Goal: Task Accomplishment & Management: Use online tool/utility

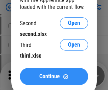
click at [54, 76] on span "Continue" at bounding box center [49, 76] width 21 height 6
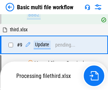
scroll to position [247, 0]
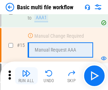
click at [26, 75] on img "button" at bounding box center [26, 73] width 9 height 9
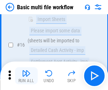
click at [26, 75] on img "button" at bounding box center [26, 73] width 9 height 9
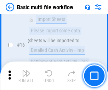
scroll to position [471, 0]
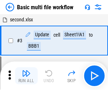
click at [26, 75] on img "button" at bounding box center [26, 73] width 9 height 9
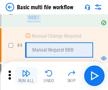
click at [26, 75] on img "button" at bounding box center [26, 73] width 9 height 9
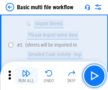
click at [26, 75] on img "button" at bounding box center [26, 73] width 9 height 9
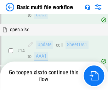
scroll to position [421, 0]
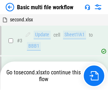
scroll to position [75, 0]
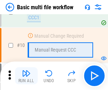
click at [26, 75] on img "button" at bounding box center [26, 73] width 9 height 9
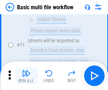
click at [26, 75] on img "button" at bounding box center [26, 73] width 9 height 9
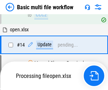
scroll to position [370, 0]
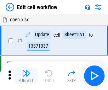
click at [26, 75] on img "button" at bounding box center [26, 73] width 9 height 9
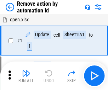
scroll to position [26, 0]
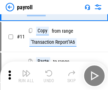
scroll to position [51, 0]
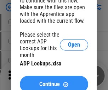
click at [54, 81] on span "Continue" at bounding box center [49, 84] width 21 height 6
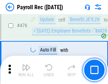
scroll to position [3775, 0]
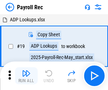
click at [26, 75] on img "button" at bounding box center [26, 73] width 9 height 9
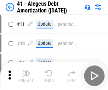
click at [26, 75] on img "button" at bounding box center [26, 73] width 9 height 9
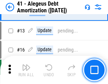
scroll to position [87, 0]
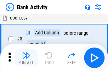
click at [26, 58] on img "button" at bounding box center [26, 55] width 9 height 9
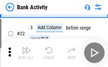
scroll to position [190, 0]
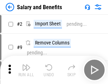
click at [26, 70] on img "button" at bounding box center [26, 67] width 9 height 9
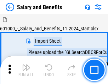
scroll to position [10, 0]
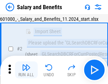
click at [26, 70] on img "button" at bounding box center [26, 67] width 9 height 9
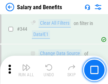
scroll to position [3317, 0]
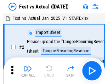
scroll to position [9, 0]
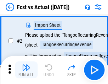
click at [26, 70] on img "button" at bounding box center [26, 67] width 9 height 9
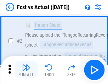
click at [26, 70] on img "button" at bounding box center [26, 67] width 9 height 9
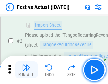
scroll to position [66, 0]
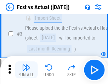
click at [26, 70] on img "button" at bounding box center [26, 67] width 9 height 9
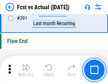
scroll to position [3352, 0]
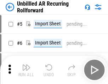
click at [26, 70] on img "button" at bounding box center [26, 67] width 9 height 9
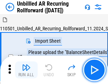
scroll to position [15, 0]
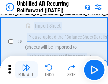
click at [26, 70] on img "button" at bounding box center [26, 67] width 9 height 9
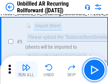
scroll to position [67, 0]
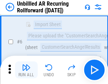
click at [26, 70] on img "button" at bounding box center [26, 67] width 9 height 9
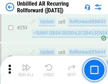
scroll to position [2406, 0]
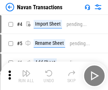
click at [26, 70] on img "button" at bounding box center [26, 73] width 9 height 9
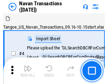
scroll to position [11, 0]
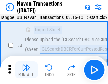
click at [26, 70] on img "button" at bounding box center [26, 67] width 9 height 9
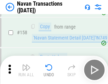
scroll to position [2296, 0]
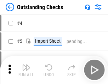
click at [26, 70] on img "button" at bounding box center [26, 67] width 9 height 9
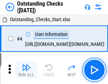
scroll to position [30, 0]
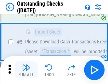
click at [26, 70] on img "button" at bounding box center [26, 67] width 9 height 9
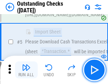
scroll to position [74, 0]
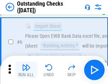
click at [26, 70] on img "button" at bounding box center [26, 67] width 9 height 9
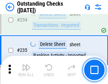
scroll to position [2151, 0]
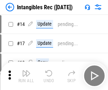
click at [26, 75] on img "button" at bounding box center [26, 73] width 9 height 9
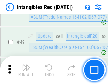
scroll to position [276, 0]
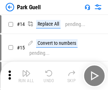
click at [26, 70] on img "button" at bounding box center [26, 73] width 9 height 9
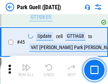
scroll to position [886, 0]
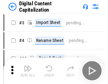
scroll to position [15, 0]
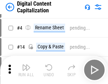
click at [26, 70] on img "button" at bounding box center [26, 67] width 9 height 9
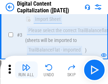
click at [26, 70] on img "button" at bounding box center [26, 67] width 9 height 9
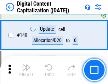
scroll to position [746, 0]
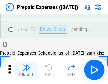
click at [26, 70] on img "button" at bounding box center [26, 67] width 9 height 9
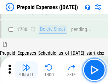
scroll to position [1906, 0]
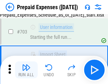
click at [26, 70] on img "button" at bounding box center [26, 67] width 9 height 9
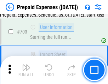
scroll to position [1948, 0]
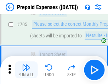
click at [26, 70] on img "button" at bounding box center [26, 67] width 9 height 9
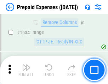
scroll to position [6897, 0]
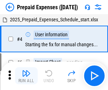
click at [26, 75] on img "button" at bounding box center [26, 73] width 9 height 9
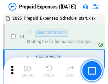
scroll to position [31, 0]
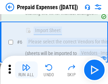
click at [26, 70] on img "button" at bounding box center [26, 67] width 9 height 9
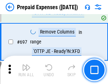
scroll to position [2467, 0]
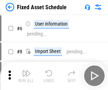
click at [26, 75] on img "button" at bounding box center [26, 73] width 9 height 9
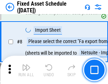
click at [26, 70] on img "button" at bounding box center [26, 67] width 9 height 9
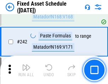
scroll to position [2194, 0]
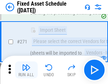
click at [26, 70] on img "button" at bounding box center [26, 67] width 9 height 9
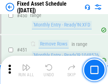
scroll to position [3166, 0]
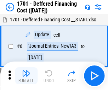
click at [26, 75] on img "button" at bounding box center [26, 73] width 9 height 9
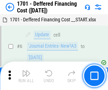
scroll to position [85, 0]
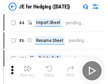
scroll to position [1, 0]
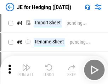
click at [26, 70] on img "button" at bounding box center [26, 67] width 9 height 9
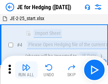
click at [26, 70] on img "button" at bounding box center [26, 67] width 9 height 9
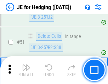
scroll to position [459, 0]
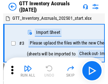
scroll to position [1, 0]
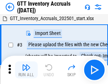
click at [26, 70] on img "button" at bounding box center [26, 67] width 9 height 9
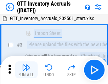
click at [26, 70] on img "button" at bounding box center [26, 67] width 9 height 9
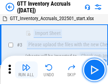
scroll to position [46, 0]
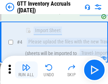
click at [26, 70] on img "button" at bounding box center [26, 67] width 9 height 9
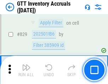
scroll to position [5376, 0]
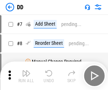
click at [26, 75] on img "button" at bounding box center [26, 73] width 9 height 9
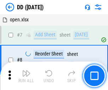
scroll to position [68, 0]
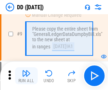
click at [26, 75] on img "button" at bounding box center [26, 73] width 9 height 9
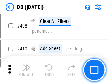
scroll to position [3169, 0]
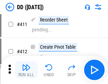
click at [26, 70] on img "button" at bounding box center [26, 67] width 9 height 9
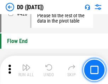
scroll to position [3390, 0]
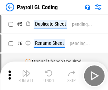
click at [26, 75] on img "button" at bounding box center [26, 73] width 9 height 9
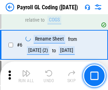
scroll to position [85, 0]
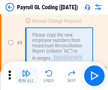
click at [26, 75] on img "button" at bounding box center [26, 73] width 9 height 9
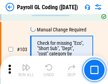
scroll to position [1662, 0]
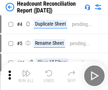
click at [26, 75] on img "button" at bounding box center [26, 73] width 9 height 9
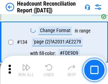
scroll to position [851, 0]
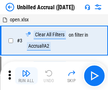
click at [26, 75] on img "button" at bounding box center [26, 73] width 9 height 9
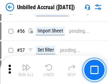
scroll to position [740, 0]
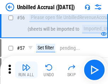
click at [26, 70] on img "button" at bounding box center [26, 67] width 9 height 9
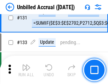
scroll to position [2110, 0]
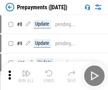
click at [26, 75] on img "button" at bounding box center [26, 73] width 9 height 9
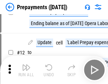
scroll to position [44, 0]
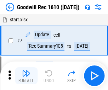
click at [26, 75] on img "button" at bounding box center [26, 73] width 9 height 9
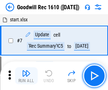
scroll to position [121, 0]
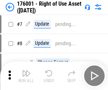
click at [26, 75] on img "button" at bounding box center [26, 73] width 9 height 9
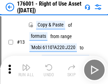
scroll to position [46, 0]
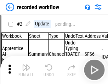
click at [26, 70] on img "button" at bounding box center [26, 67] width 9 height 9
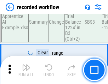
scroll to position [2214, 0]
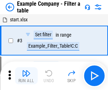
click at [26, 75] on img "button" at bounding box center [26, 73] width 9 height 9
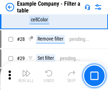
scroll to position [648, 0]
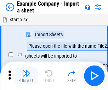
click at [26, 70] on img "button" at bounding box center [26, 73] width 9 height 9
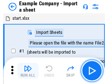
scroll to position [11, 0]
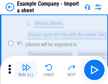
click at [26, 70] on img "button" at bounding box center [26, 67] width 9 height 9
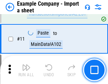
scroll to position [157, 0]
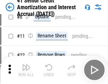
click at [26, 70] on img "button" at bounding box center [26, 67] width 9 height 9
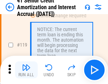
click at [26, 70] on img "button" at bounding box center [26, 67] width 9 height 9
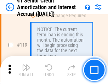
scroll to position [668, 0]
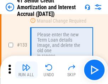
click at [26, 70] on img "button" at bounding box center [26, 67] width 9 height 9
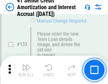
scroll to position [740, 0]
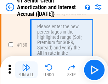
click at [26, 70] on img "button" at bounding box center [26, 67] width 9 height 9
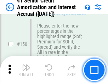
scroll to position [815, 0]
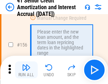
click at [26, 70] on img "button" at bounding box center [26, 67] width 9 height 9
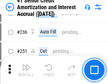
scroll to position [1586, 0]
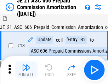
click at [26, 70] on img "button" at bounding box center [26, 67] width 9 height 9
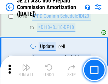
scroll to position [1303, 0]
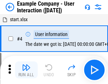
click at [26, 70] on img "button" at bounding box center [26, 67] width 9 height 9
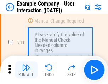
click at [26, 70] on img "button" at bounding box center [26, 67] width 9 height 9
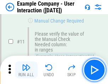
scroll to position [153, 0]
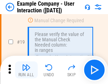
click at [26, 70] on img "button" at bounding box center [26, 67] width 9 height 9
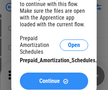
click at [54, 81] on span "Continue" at bounding box center [49, 81] width 21 height 6
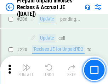
scroll to position [918, 0]
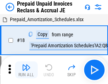
click at [26, 70] on img "button" at bounding box center [26, 67] width 9 height 9
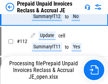
scroll to position [475, 0]
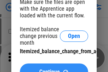
click at [54, 69] on span "Continue" at bounding box center [49, 72] width 21 height 6
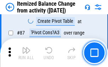
scroll to position [692, 0]
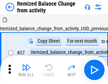
scroll to position [11, 0]
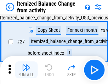
click at [26, 70] on img "button" at bounding box center [26, 67] width 9 height 9
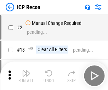
scroll to position [3, 0]
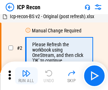
click at [26, 75] on img "button" at bounding box center [26, 73] width 9 height 9
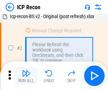
click at [26, 75] on img "button" at bounding box center [26, 73] width 9 height 9
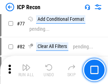
scroll to position [636, 0]
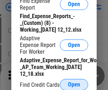
click at [74, 84] on span "Open" at bounding box center [74, 84] width 12 height 6
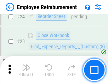
scroll to position [331, 0]
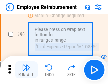
click at [26, 70] on img "button" at bounding box center [26, 67] width 9 height 9
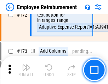
click at [26, 70] on img "button" at bounding box center [26, 67] width 9 height 9
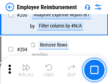
scroll to position [1792, 0]
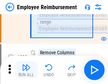
click at [26, 70] on img "button" at bounding box center [26, 67] width 9 height 9
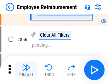
click at [26, 70] on img "button" at bounding box center [26, 67] width 9 height 9
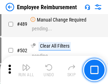
scroll to position [4502, 0]
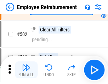
click at [26, 70] on img "button" at bounding box center [26, 67] width 9 height 9
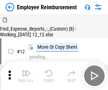
scroll to position [24, 0]
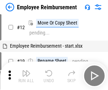
click at [26, 75] on img "button" at bounding box center [26, 73] width 9 height 9
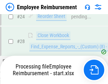
scroll to position [331, 0]
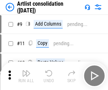
click at [26, 75] on img "button" at bounding box center [26, 73] width 9 height 9
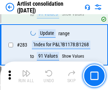
scroll to position [2929, 0]
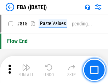
scroll to position [6249, 0]
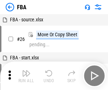
scroll to position [7, 0]
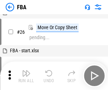
click at [26, 75] on img "button" at bounding box center [26, 73] width 9 height 9
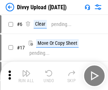
click at [26, 75] on img "button" at bounding box center [26, 73] width 9 height 9
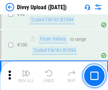
scroll to position [593, 0]
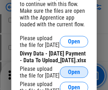
click at [74, 75] on span "Open" at bounding box center [74, 72] width 12 height 6
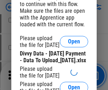
scroll to position [651, 0]
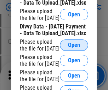
click at [74, 48] on span "Open" at bounding box center [74, 45] width 12 height 6
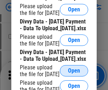
click at [74, 68] on span "Open" at bounding box center [74, 71] width 12 height 6
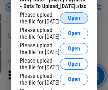
click at [74, 21] on span "Open" at bounding box center [74, 18] width 12 height 6
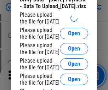
scroll to position [827, 0]
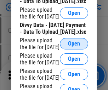
click at [74, 45] on span "Open" at bounding box center [74, 44] width 12 height 6
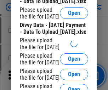
scroll to position [910, 0]
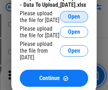
click at [74, 19] on span "Open" at bounding box center [74, 17] width 12 height 6
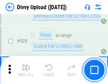
scroll to position [3659, 0]
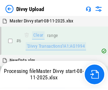
scroll to position [593, 0]
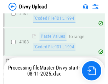
scroll to position [782, 0]
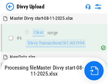
scroll to position [593, 0]
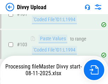
scroll to position [1313, 0]
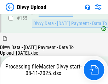
scroll to position [1156, 0]
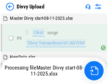
scroll to position [593, 0]
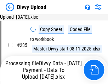
scroll to position [1717, 0]
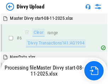
scroll to position [593, 0]
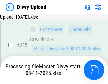
scroll to position [1717, 0]
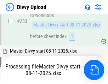
scroll to position [2091, 0]
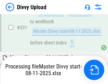
scroll to position [2435, 0]
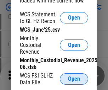
click at [74, 79] on span "Open" at bounding box center [74, 79] width 12 height 6
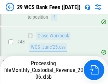
scroll to position [289, 0]
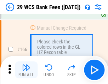
click at [26, 70] on img "button" at bounding box center [26, 67] width 9 height 9
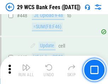
scroll to position [3430, 0]
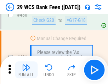
click at [26, 70] on img "button" at bounding box center [26, 67] width 9 height 9
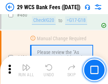
scroll to position [3652, 0]
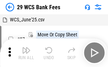
scroll to position [13, 0]
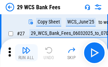
click at [26, 52] on img "button" at bounding box center [26, 50] width 9 height 9
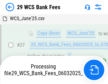
scroll to position [141, 0]
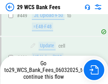
scroll to position [3603, 0]
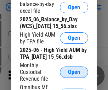
click at [74, 75] on span "Open" at bounding box center [74, 72] width 12 height 6
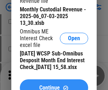
click at [54, 85] on span "Continue" at bounding box center [49, 88] width 21 height 6
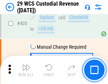
scroll to position [3281, 0]
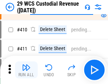
click at [26, 70] on img "button" at bounding box center [26, 67] width 9 height 9
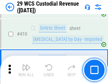
scroll to position [3383, 0]
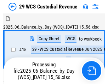
scroll to position [17, 0]
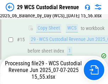
scroll to position [160, 0]
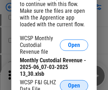
click at [74, 84] on span "Open" at bounding box center [74, 86] width 12 height 6
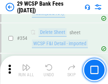
scroll to position [2355, 0]
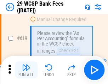
click at [26, 70] on img "button" at bounding box center [26, 67] width 9 height 9
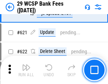
scroll to position [3885, 0]
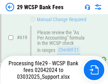
scroll to position [3944, 0]
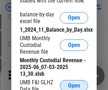
click at [74, 84] on span "Open" at bounding box center [74, 86] width 12 height 6
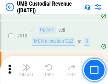
scroll to position [3426, 0]
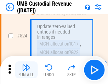
click at [26, 70] on img "button" at bounding box center [26, 67] width 9 height 9
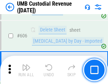
scroll to position [4089, 0]
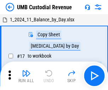
scroll to position [5, 0]
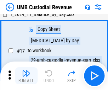
click at [26, 75] on img "button" at bounding box center [26, 73] width 9 height 9
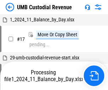
scroll to position [5, 0]
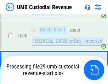
scroll to position [4072, 0]
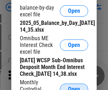
click at [74, 86] on span "Open" at bounding box center [74, 89] width 12 height 6
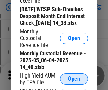
click at [74, 81] on span "Open" at bounding box center [74, 79] width 12 height 6
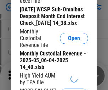
scroll to position [136, 0]
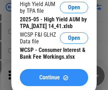
click at [54, 80] on span "Continue" at bounding box center [49, 77] width 21 height 6
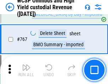
scroll to position [5772, 0]
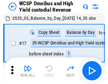
scroll to position [4, 0]
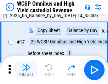
click at [26, 70] on img "button" at bounding box center [26, 67] width 9 height 9
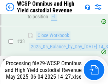
scroll to position [315, 0]
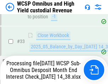
scroll to position [351, 0]
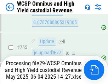
scroll to position [5755, 0]
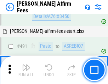
scroll to position [1926, 0]
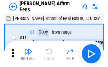
scroll to position [7, 0]
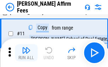
click at [26, 52] on img "button" at bounding box center [26, 50] width 9 height 9
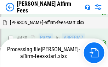
scroll to position [1577, 0]
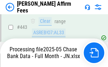
scroll to position [1858, 0]
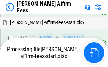
scroll to position [1577, 0]
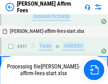
scroll to position [1890, 0]
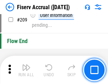
scroll to position [2200, 0]
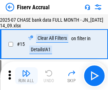
click at [26, 75] on img "button" at bounding box center [26, 73] width 9 height 9
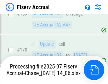
scroll to position [1909, 0]
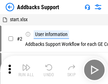
click at [26, 70] on img "button" at bounding box center [26, 67] width 9 height 9
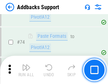
scroll to position [516, 0]
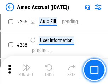
scroll to position [1987, 0]
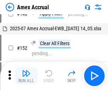
click at [26, 75] on img "button" at bounding box center [26, 73] width 9 height 9
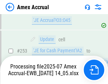
scroll to position [2066, 0]
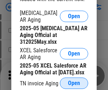
click at [74, 81] on span "Open" at bounding box center [74, 83] width 12 height 6
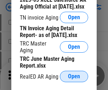
click at [74, 74] on span "Open" at bounding box center [74, 76] width 12 height 6
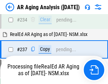
scroll to position [1098, 0]
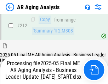
scroll to position [1090, 0]
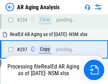
scroll to position [1119, 0]
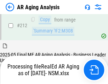
scroll to position [1059, 0]
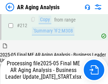
scroll to position [1065, 0]
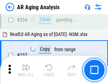
scroll to position [1090, 0]
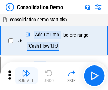
click at [26, 75] on img "button" at bounding box center [26, 73] width 9 height 9
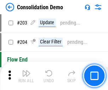
scroll to position [2221, 0]
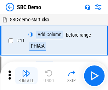
click at [26, 75] on img "button" at bounding box center [26, 73] width 9 height 9
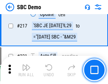
scroll to position [1749, 0]
